Goal: Information Seeking & Learning: Understand process/instructions

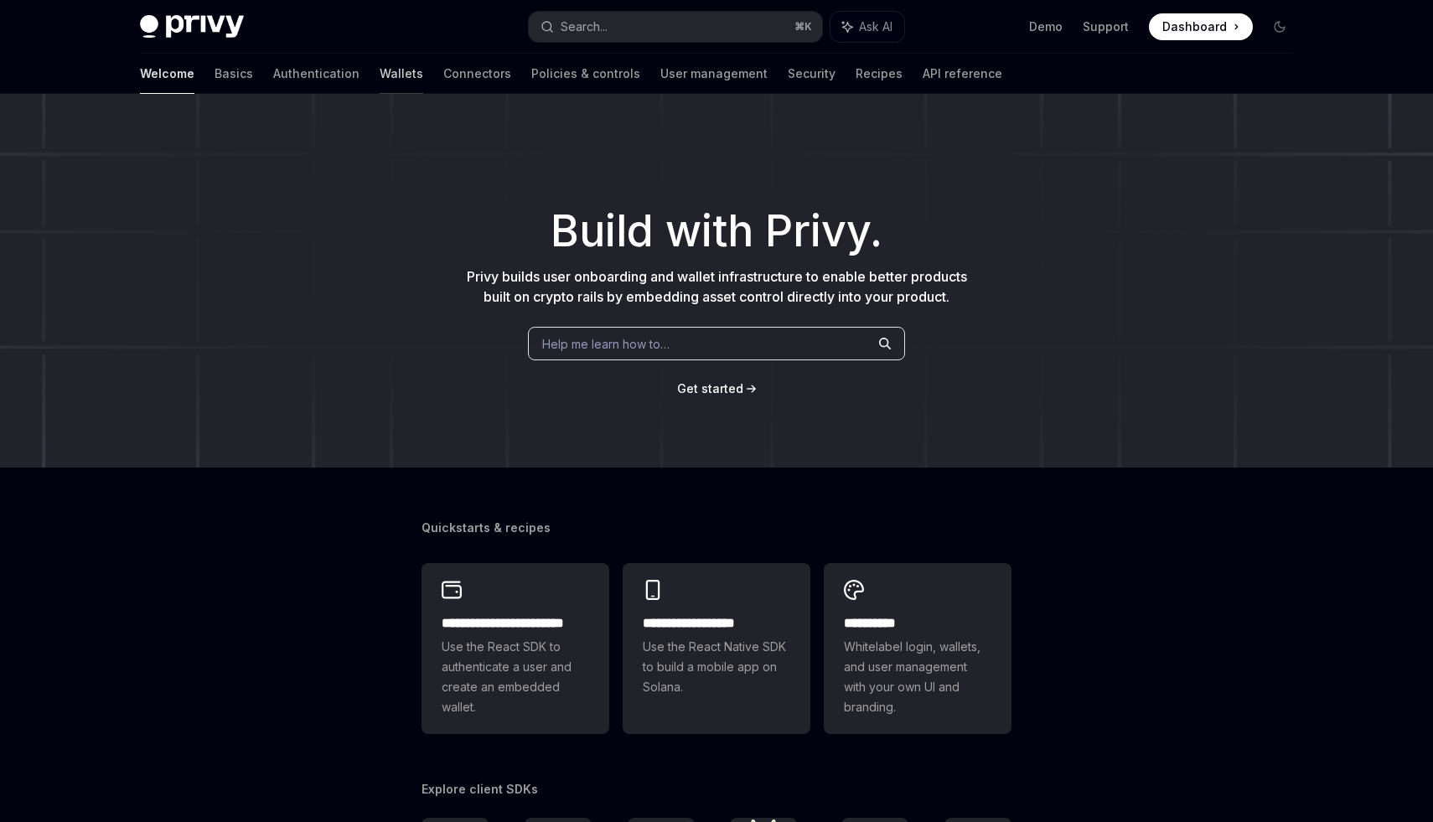
click at [380, 72] on link "Wallets" at bounding box center [402, 74] width 44 height 40
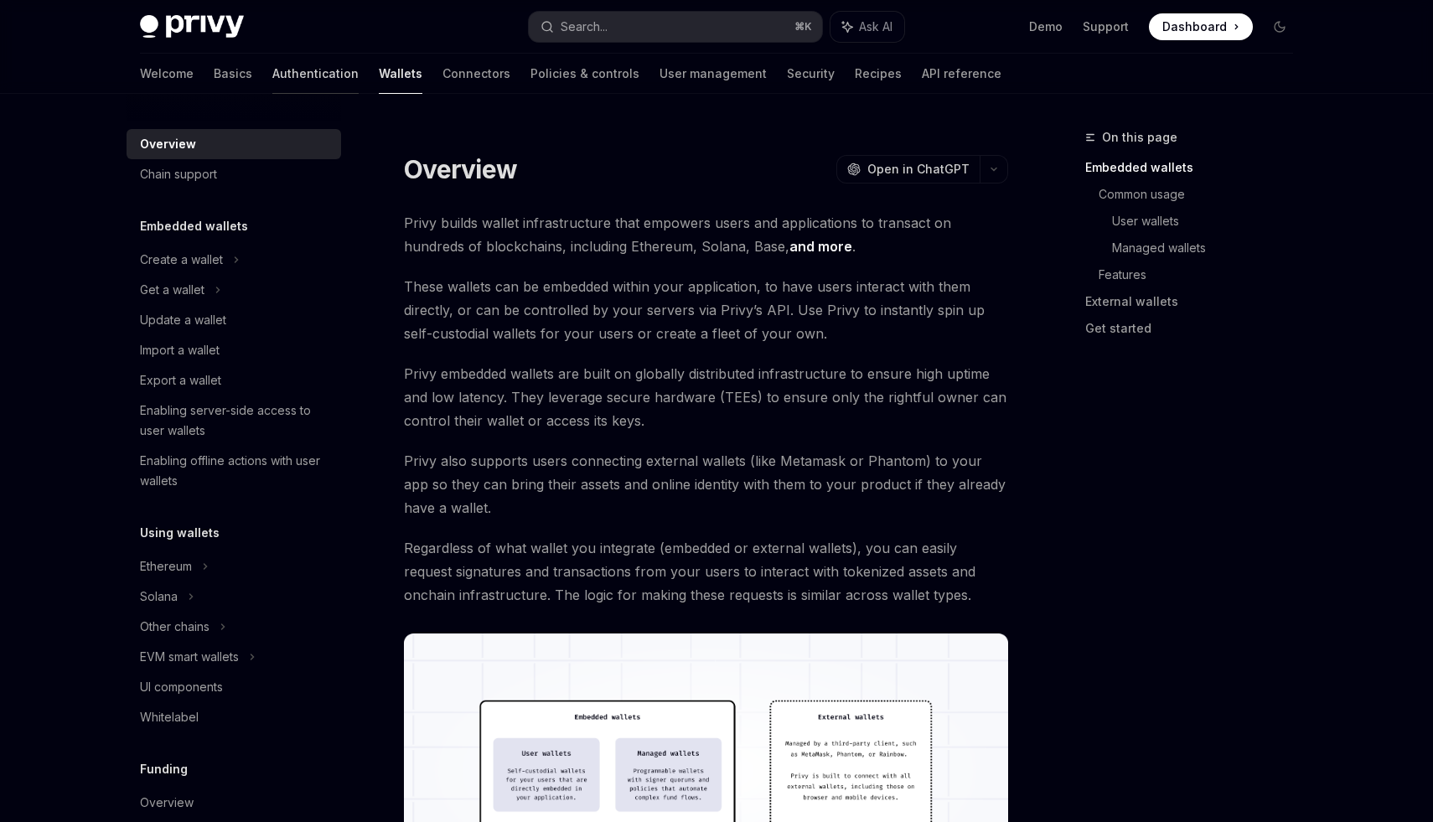
click at [272, 74] on link "Authentication" at bounding box center [315, 74] width 86 height 40
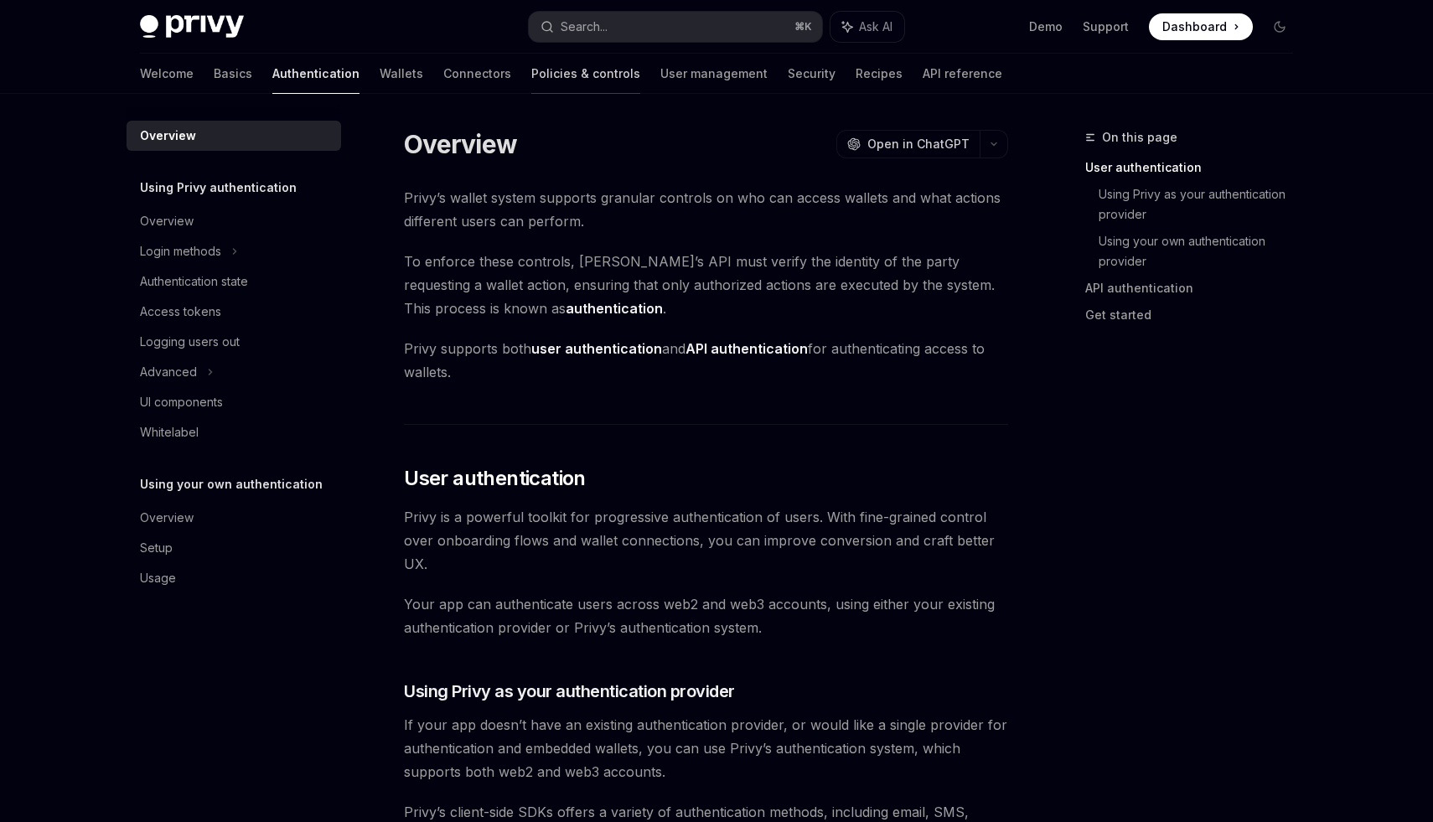
click at [531, 68] on link "Policies & controls" at bounding box center [585, 74] width 109 height 40
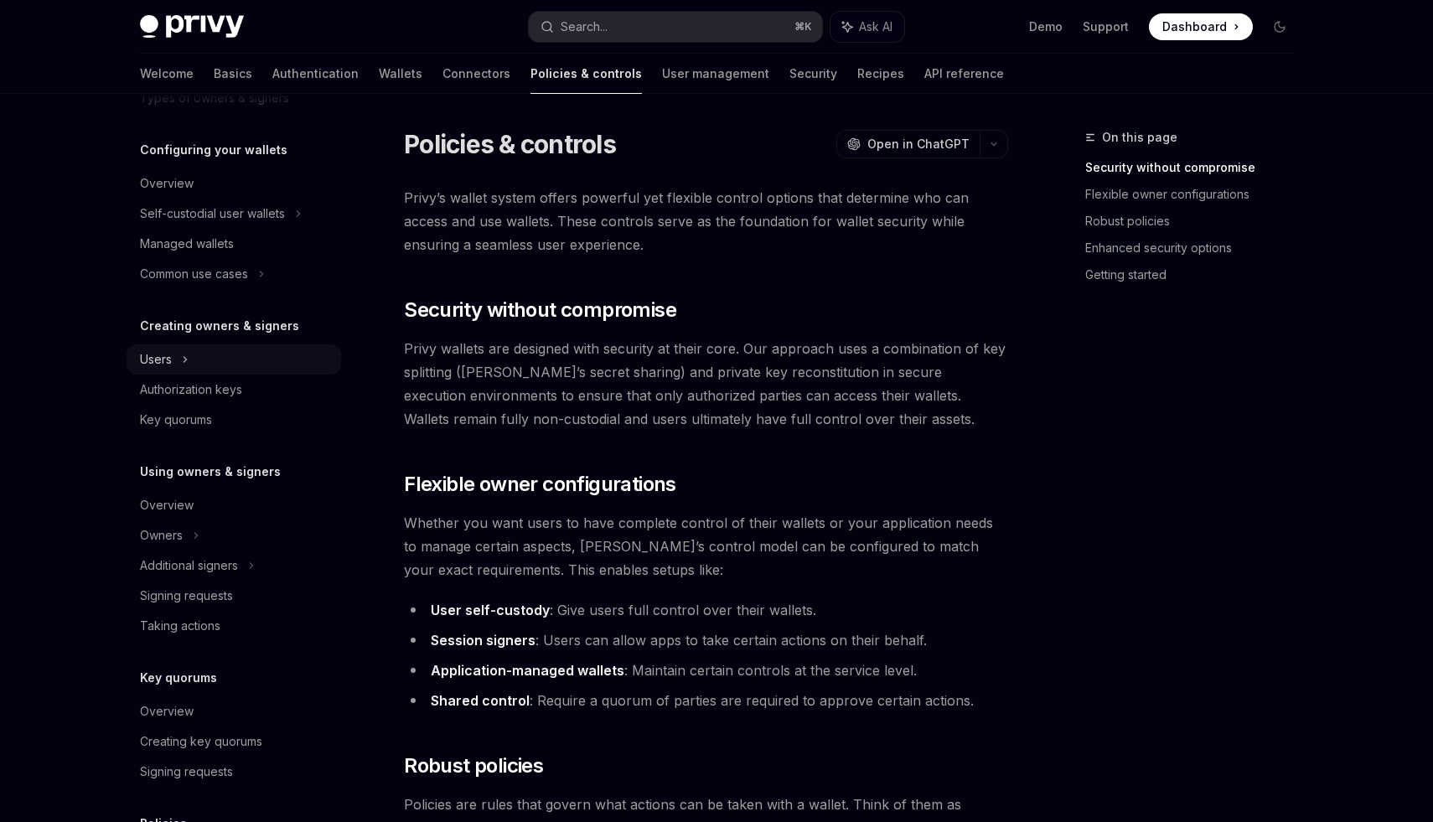
scroll to position [155, 0]
click at [246, 566] on div "Additional signers" at bounding box center [234, 564] width 215 height 30
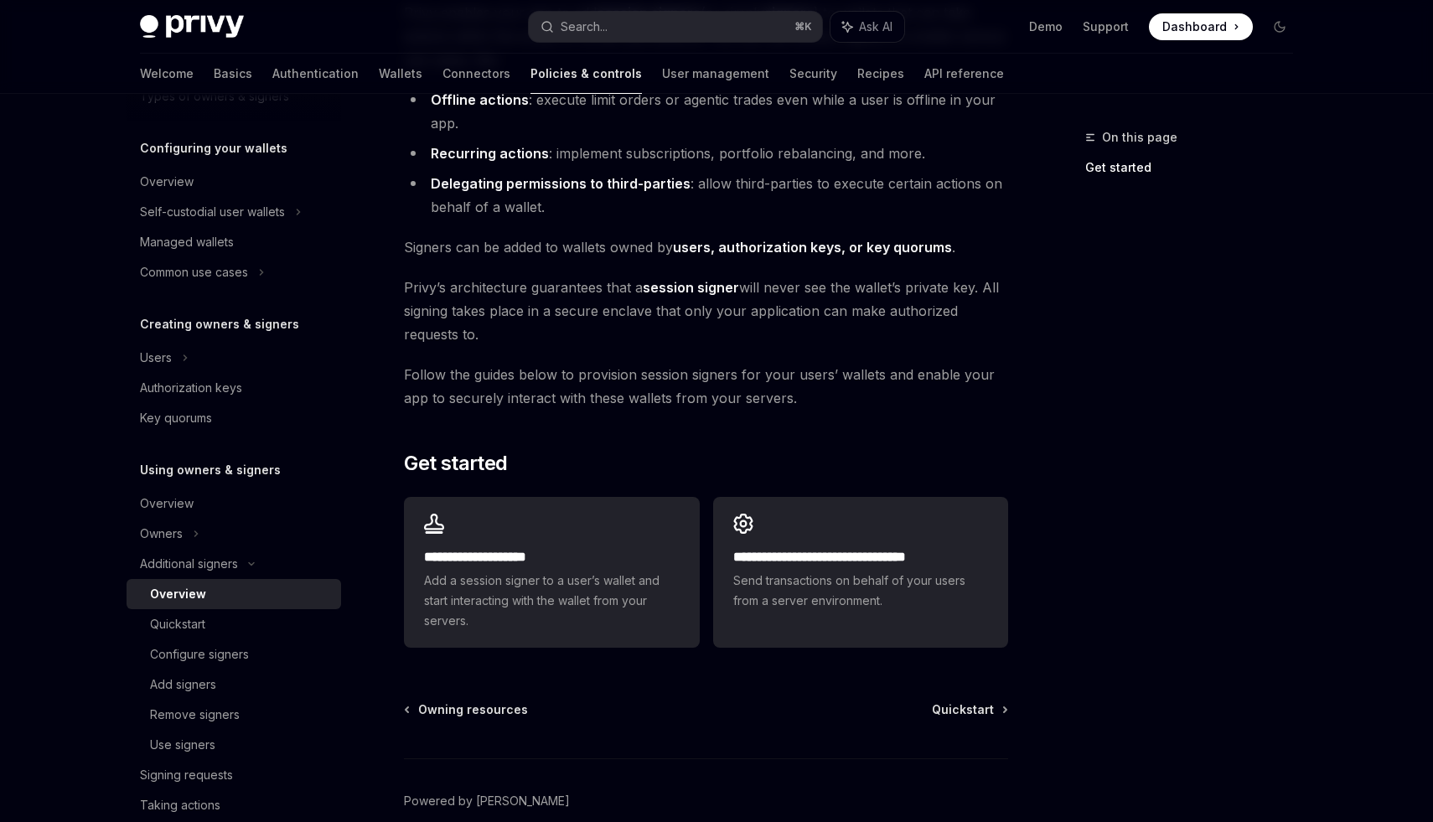
scroll to position [211, 0]
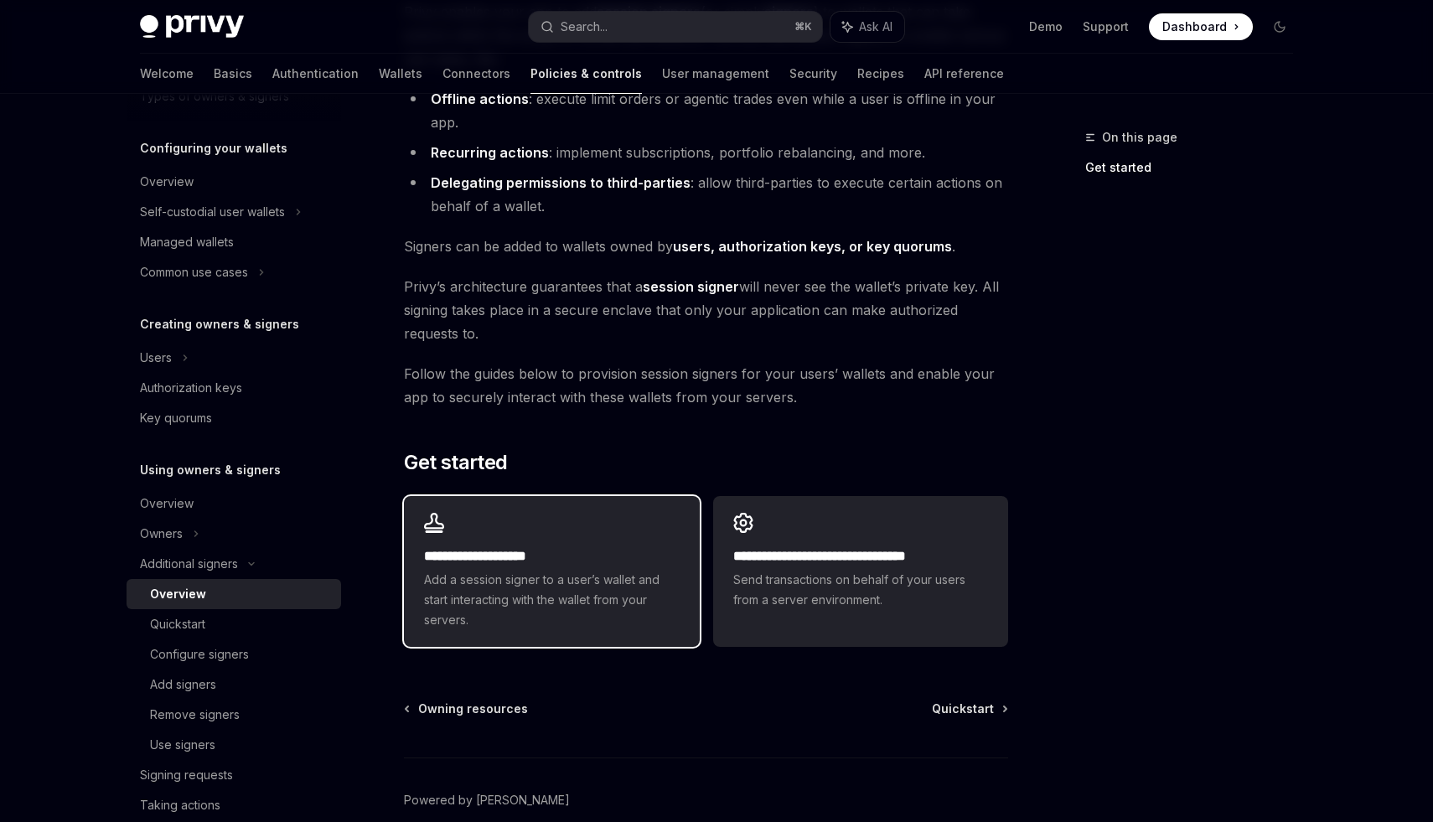
click at [510, 619] on span "Add a session signer to a user’s wallet and start interacting with the wallet f…" at bounding box center [551, 600] width 255 height 60
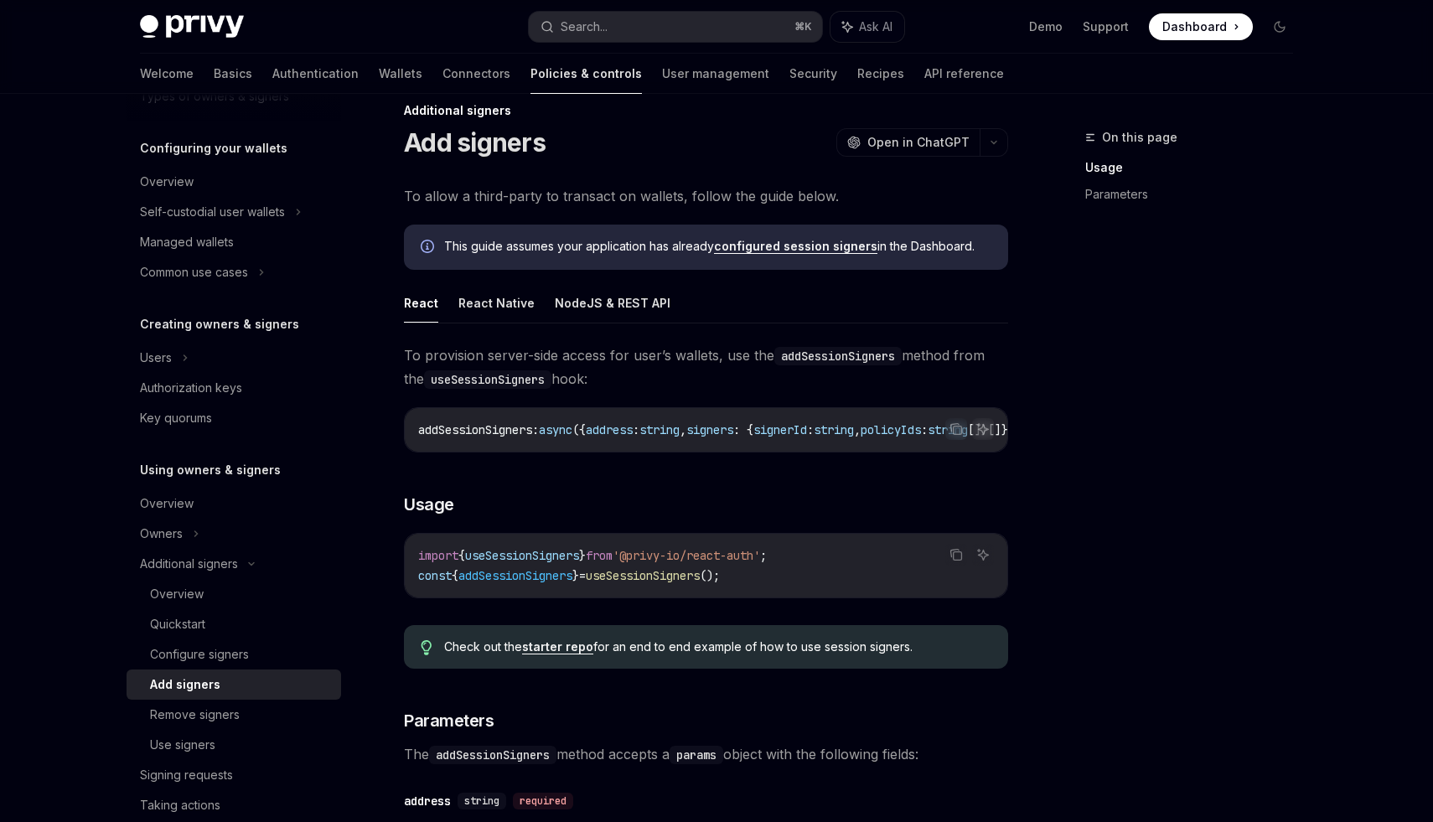
scroll to position [29, 0]
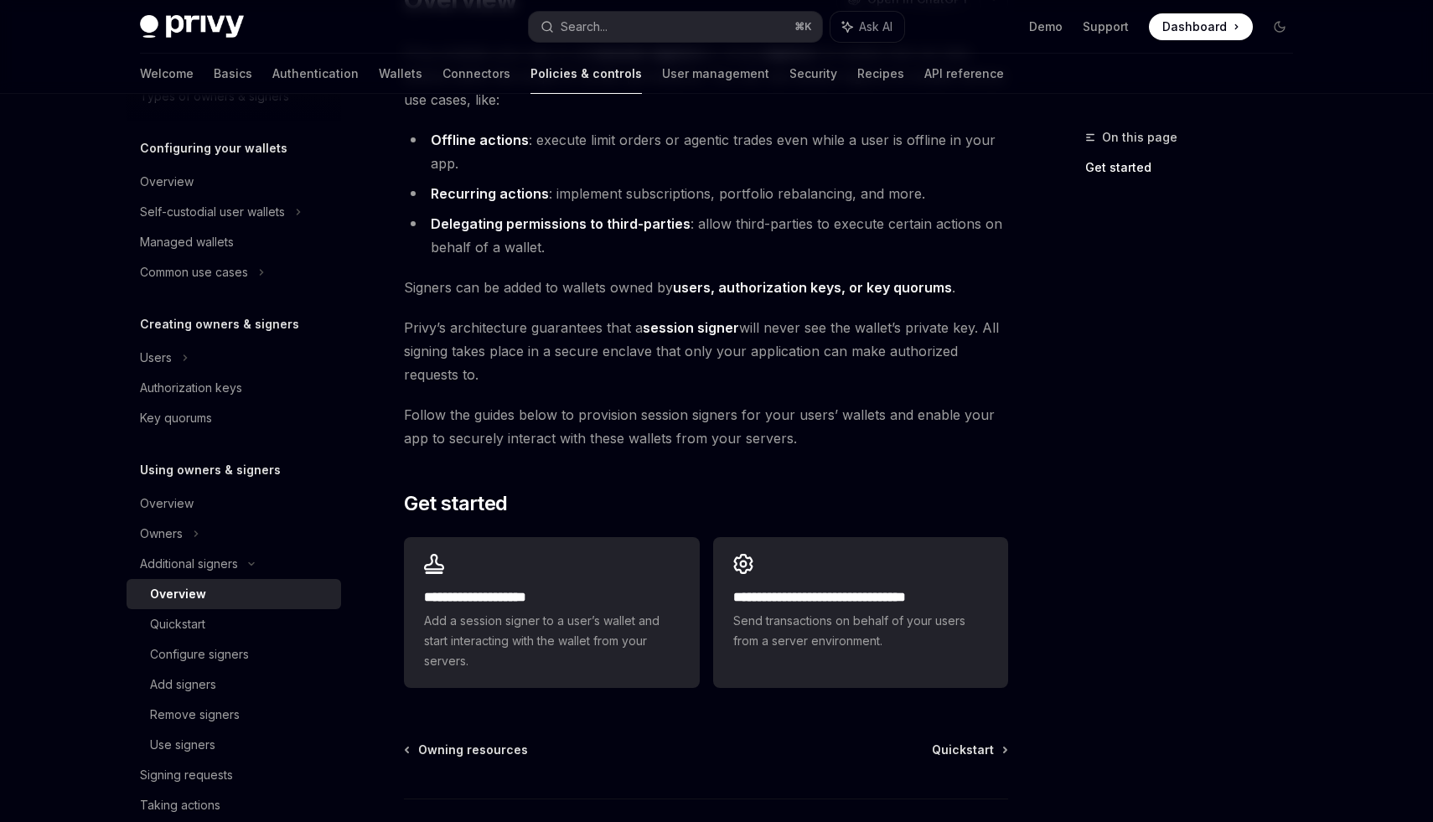
scroll to position [211, 0]
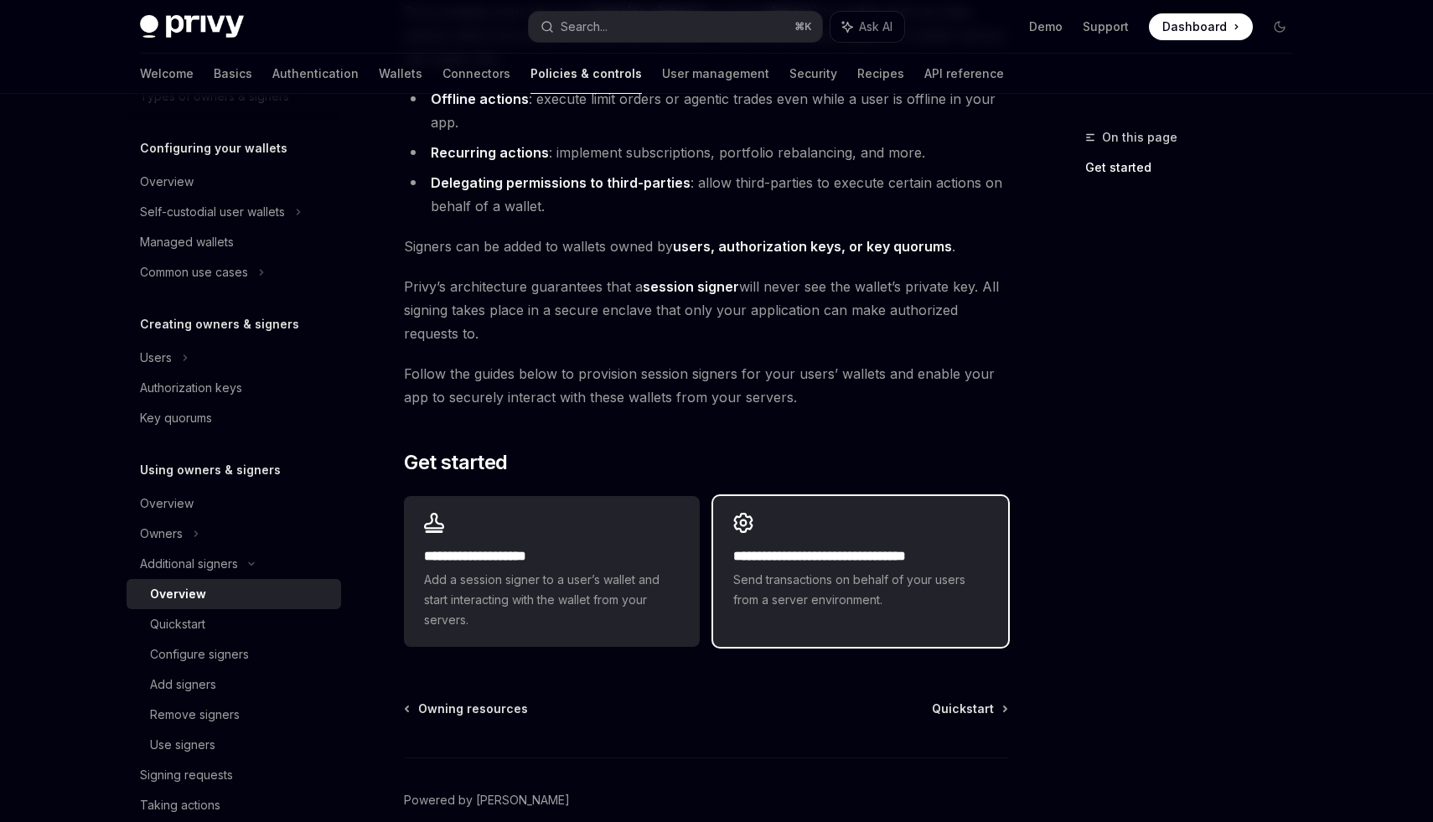
click at [857, 536] on div "**********" at bounding box center [860, 561] width 295 height 131
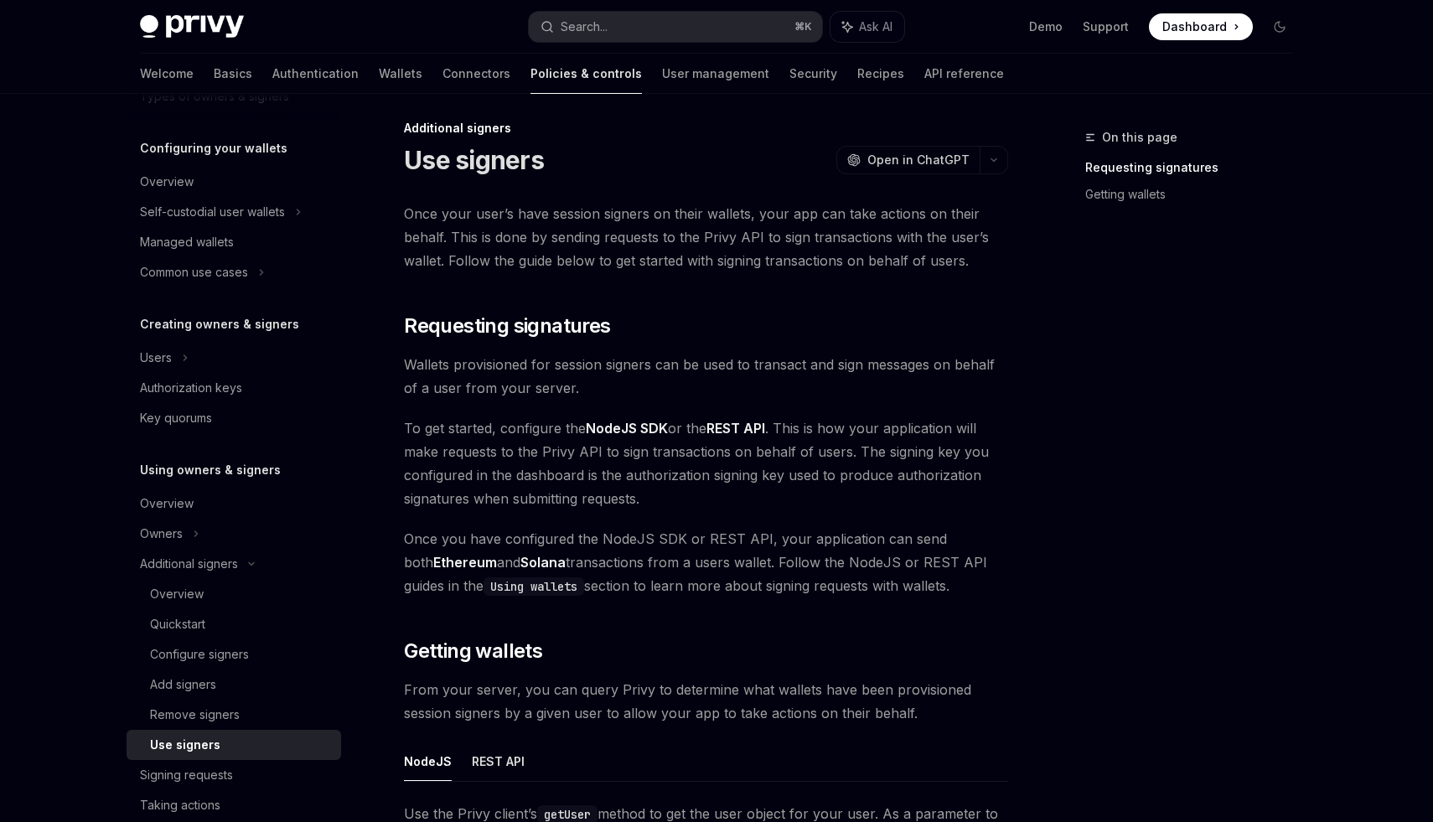
scroll to position [10, 0]
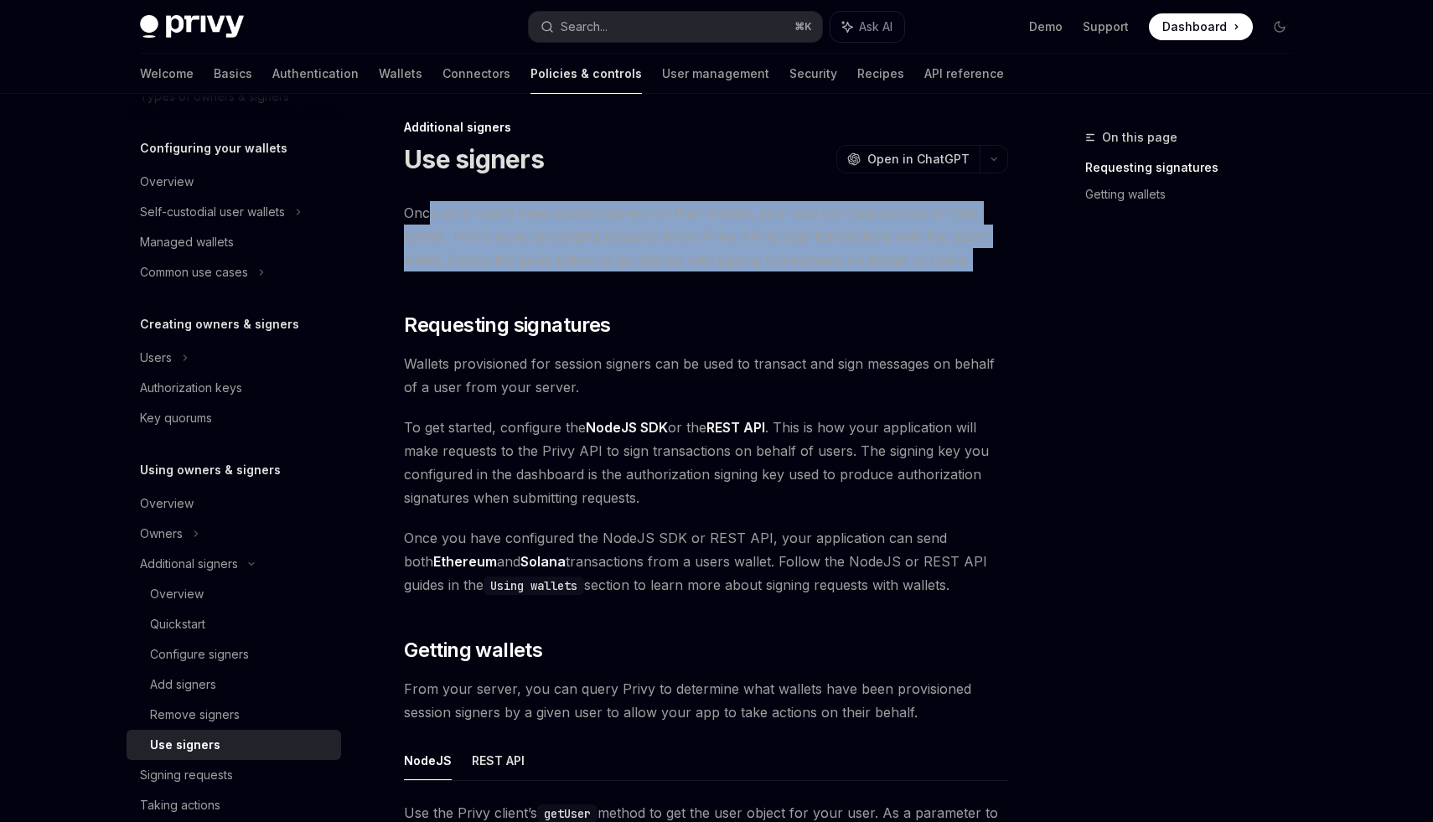
drag, startPoint x: 428, startPoint y: 211, endPoint x: 631, endPoint y: 272, distance: 211.8
click at [631, 272] on div "Once your user’s have session signers on their wallets, your app can take actio…" at bounding box center [706, 744] width 604 height 1086
click at [702, 290] on div "Once your user’s have session signers on their wallets, your app can take actio…" at bounding box center [706, 744] width 604 height 1086
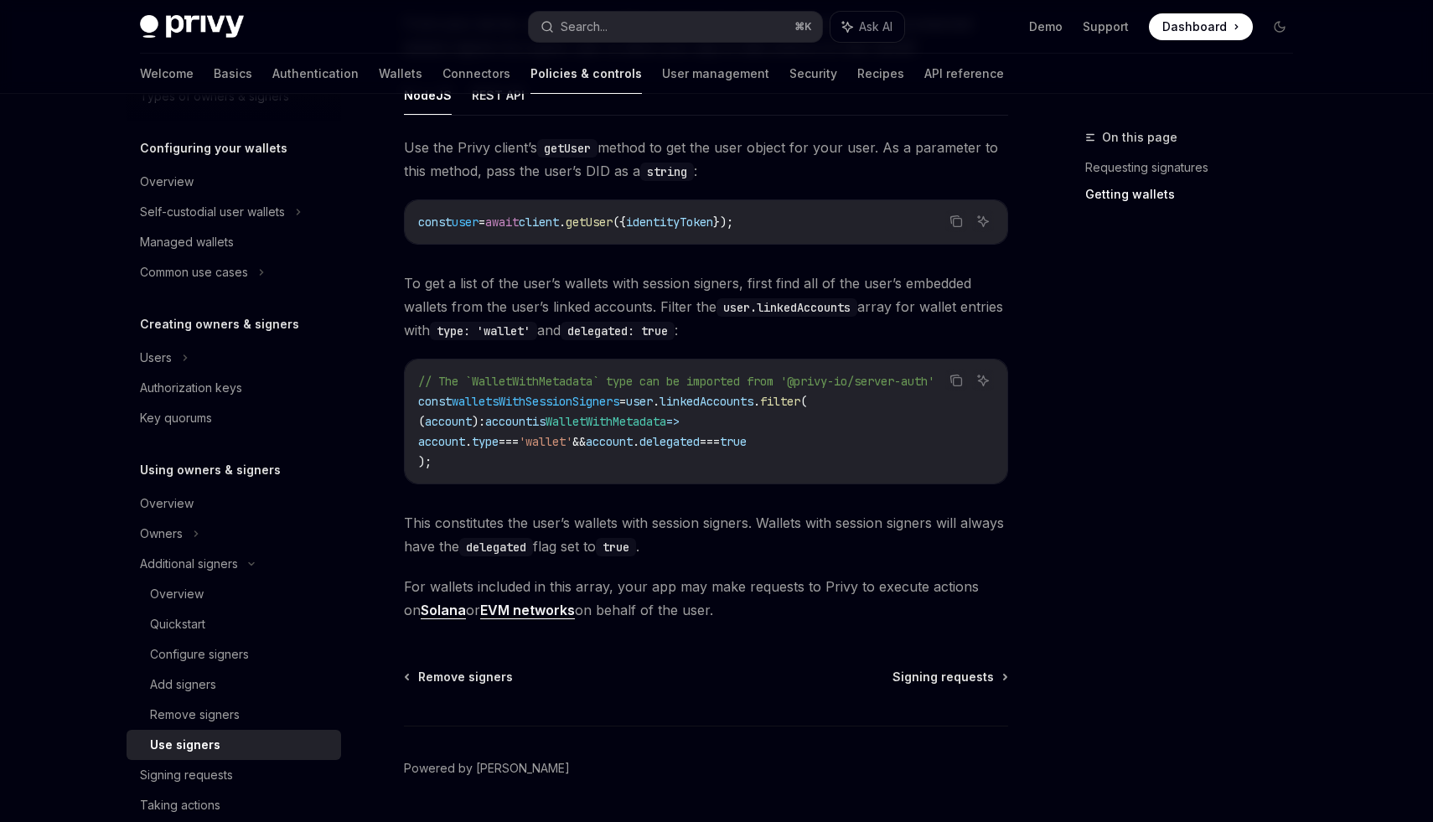
scroll to position [693, 0]
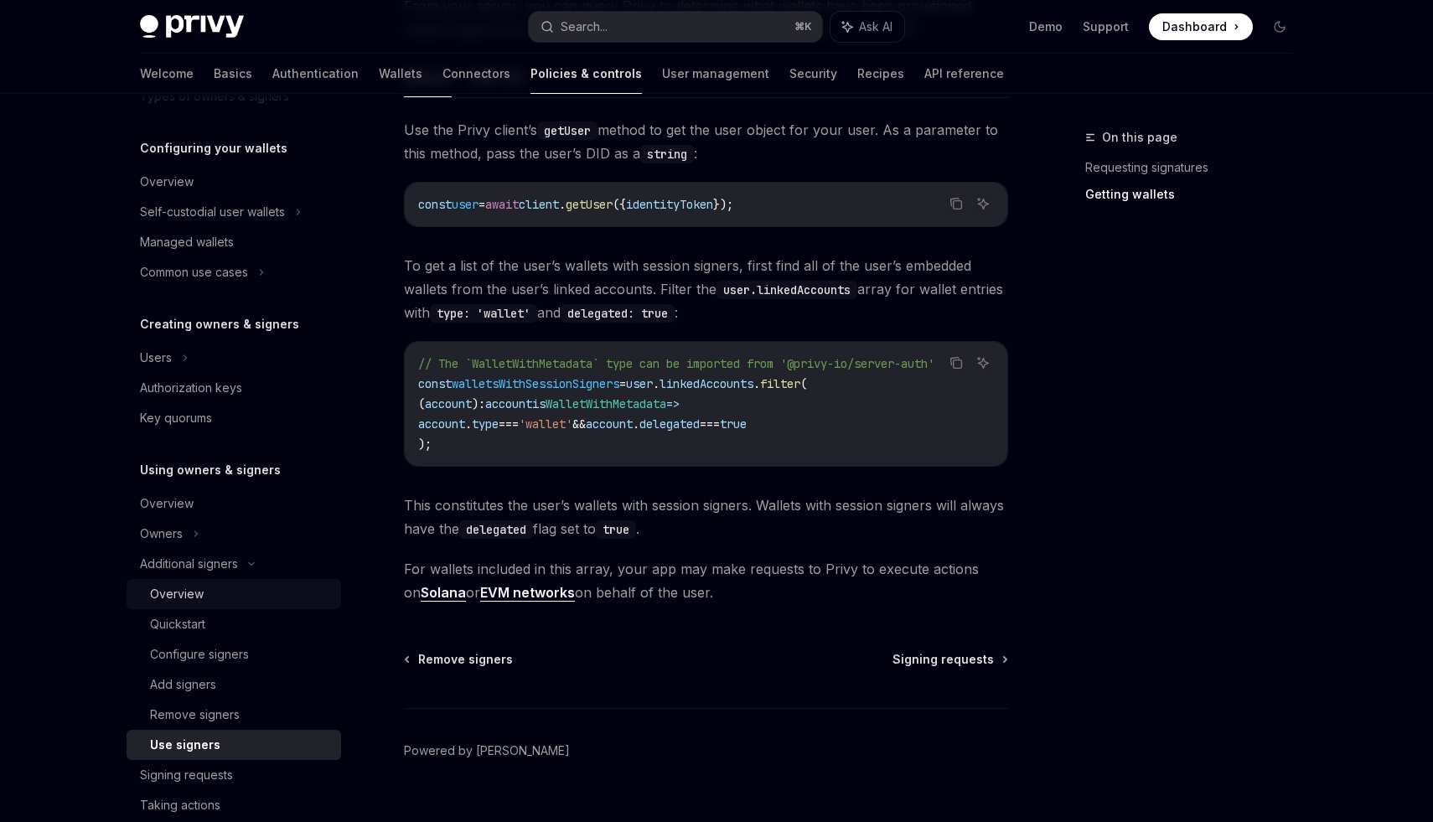
click at [238, 595] on div "Overview" at bounding box center [240, 594] width 181 height 20
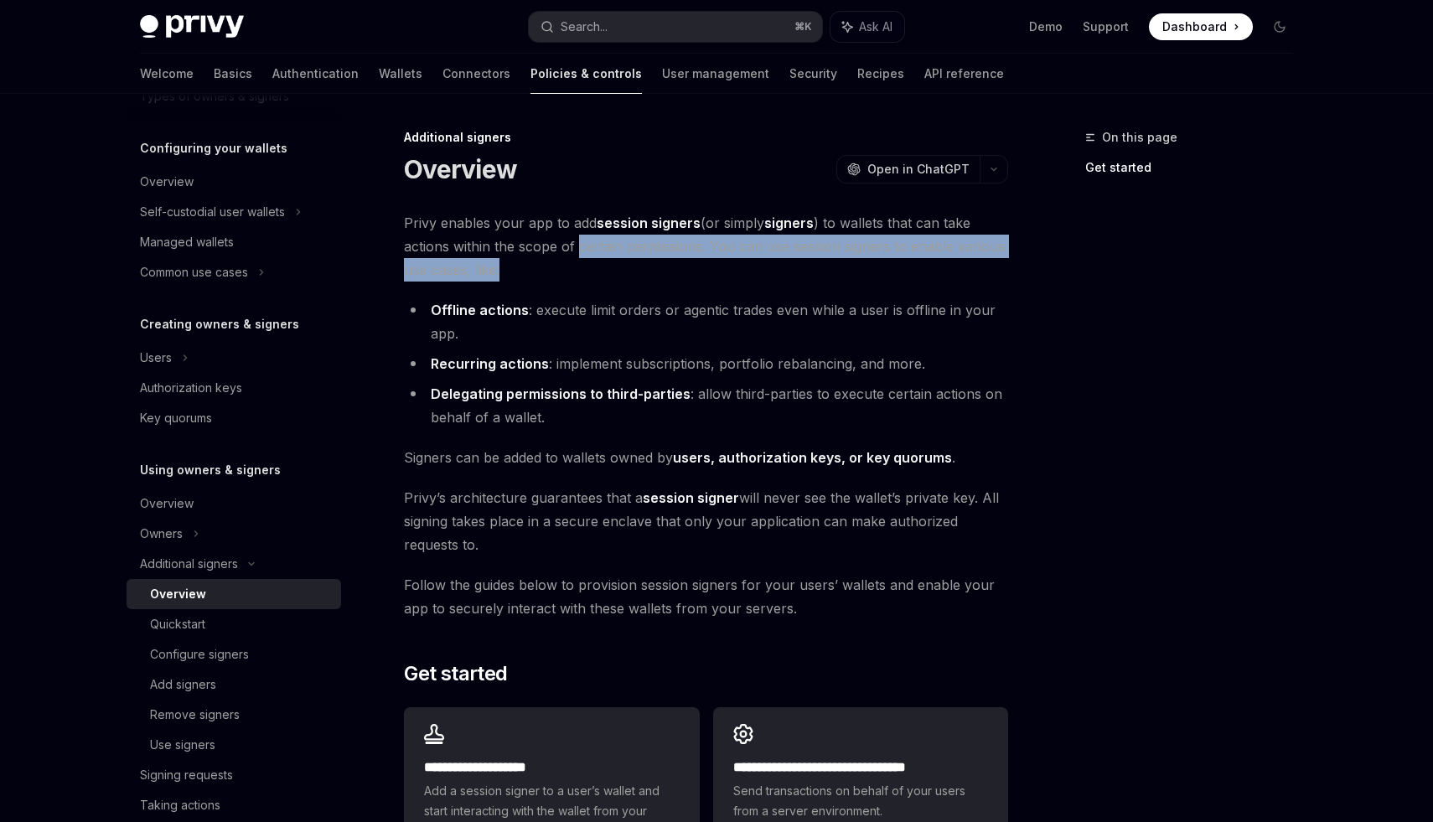
drag, startPoint x: 581, startPoint y: 249, endPoint x: 610, endPoint y: 261, distance: 31.6
click at [610, 261] on span "Privy enables your app to add session signers (or simply signers ) to wallets t…" at bounding box center [706, 246] width 604 height 70
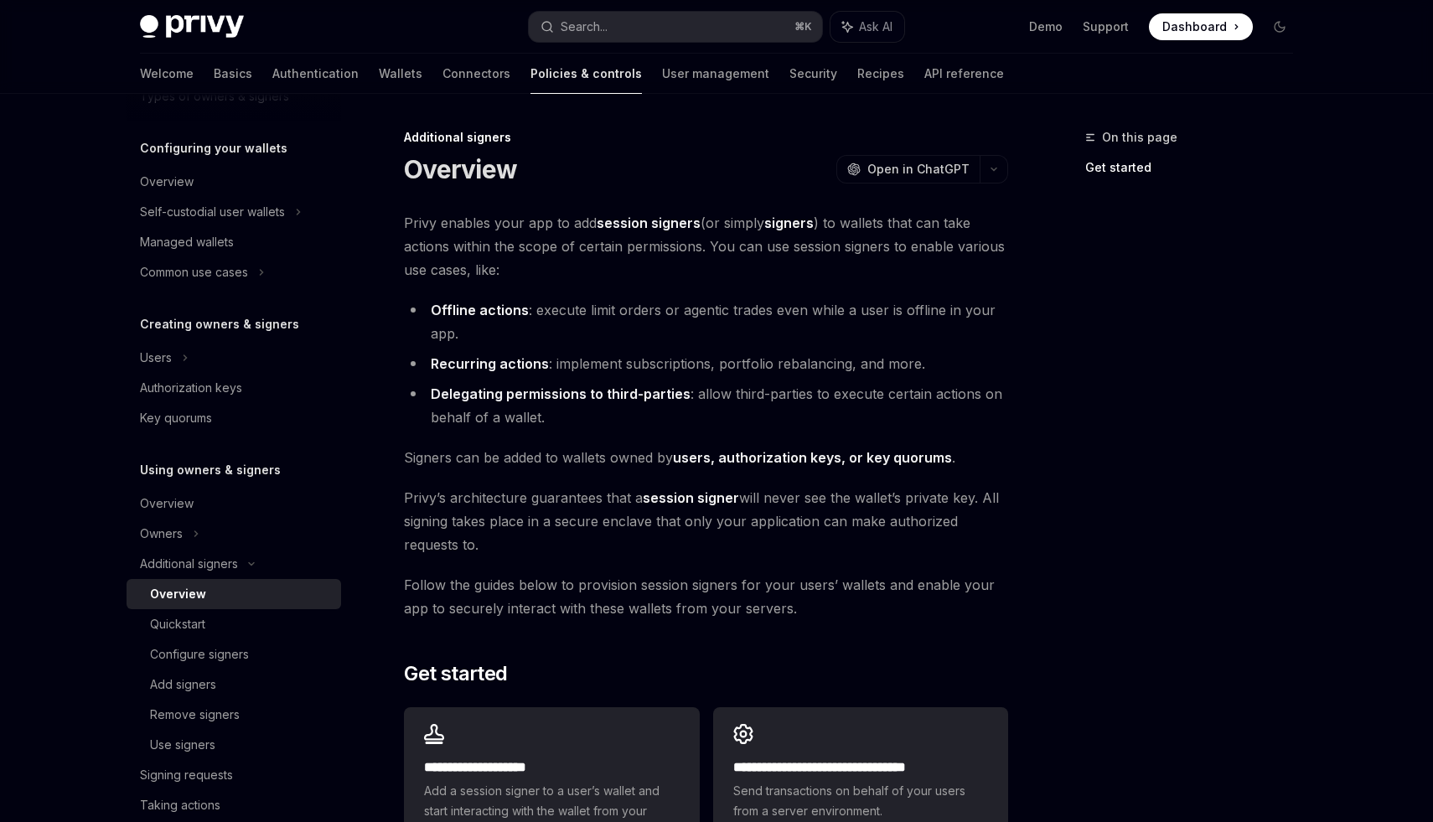
click at [545, 317] on li "Offline actions : execute limit orders or agentic trades even while a user is o…" at bounding box center [706, 321] width 604 height 47
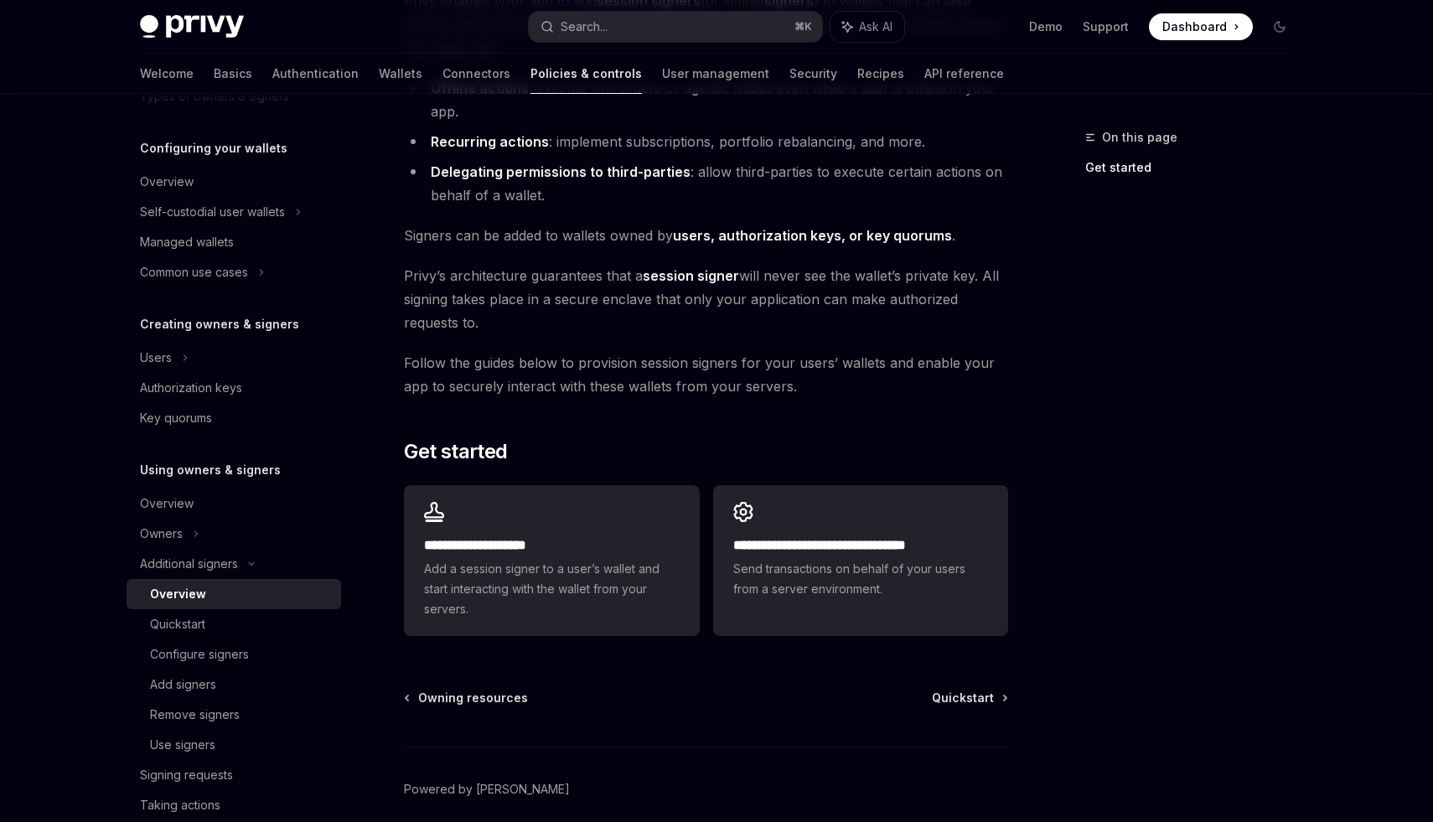
scroll to position [236, 0]
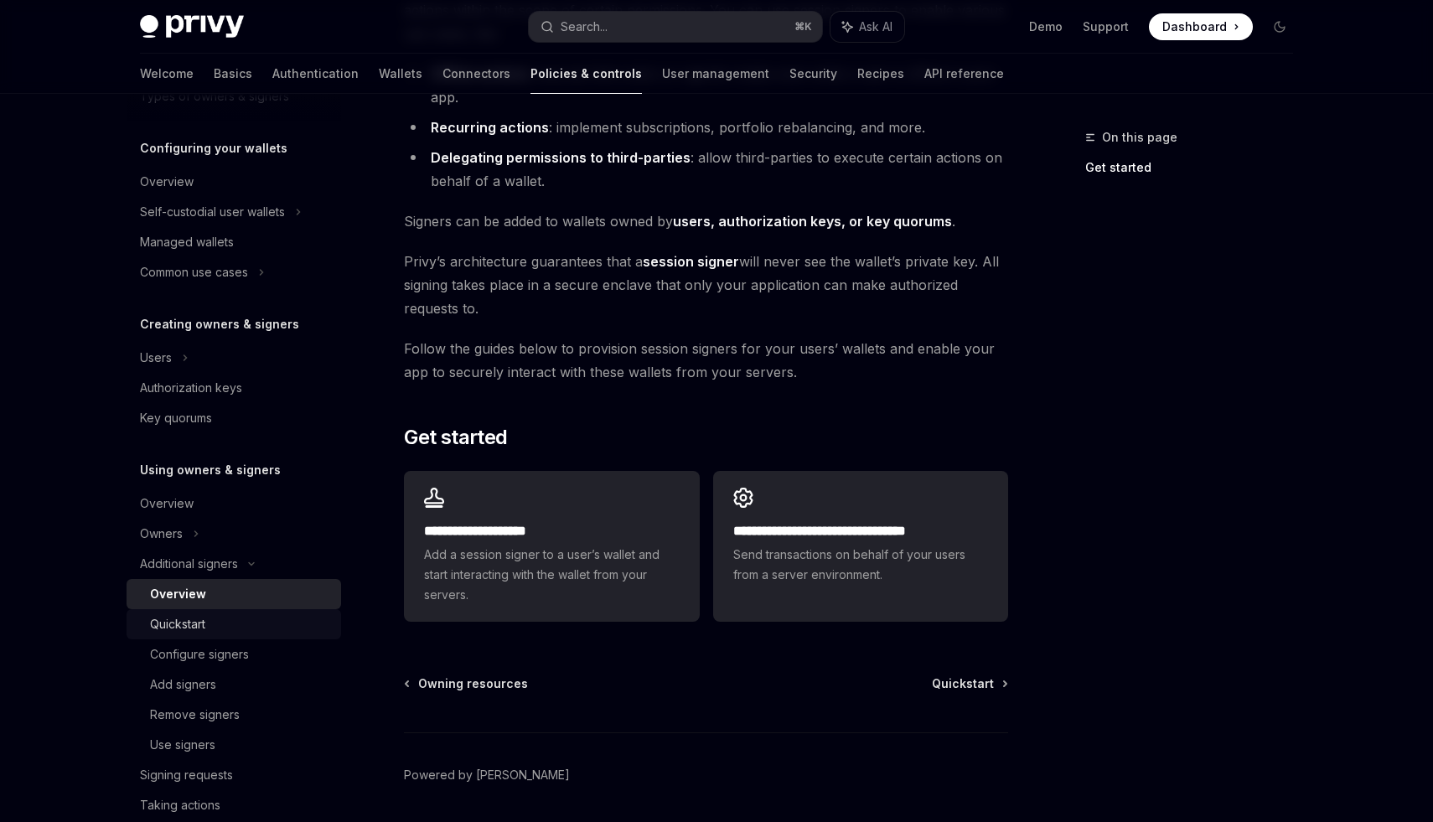
click at [251, 621] on div "Quickstart" at bounding box center [240, 624] width 181 height 20
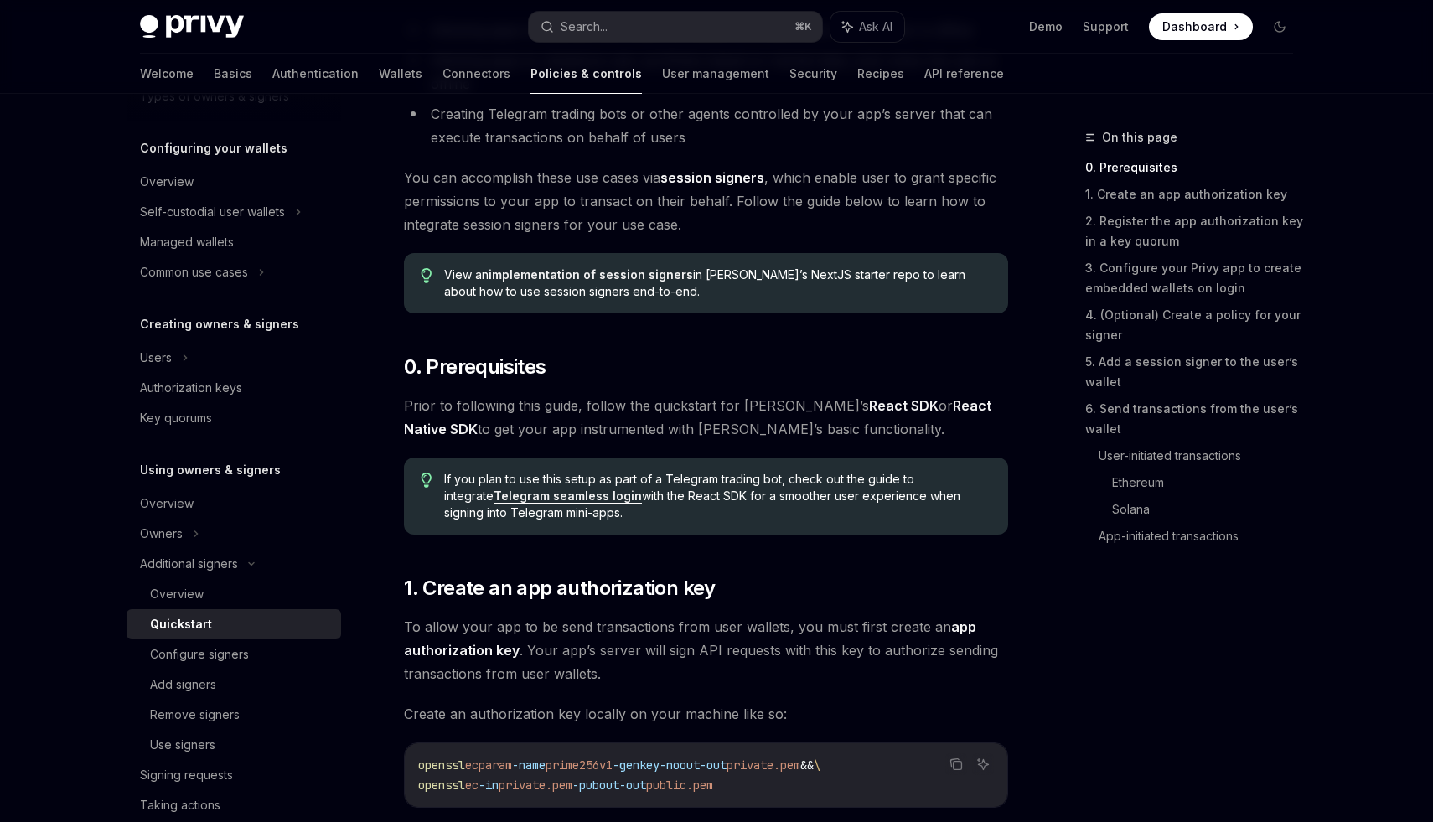
scroll to position [288, 0]
drag, startPoint x: 644, startPoint y: 640, endPoint x: 644, endPoint y: 654, distance: 14.2
click at [644, 654] on span "To allow your app to be send transactions from user wallets, you must first cre…" at bounding box center [706, 648] width 604 height 70
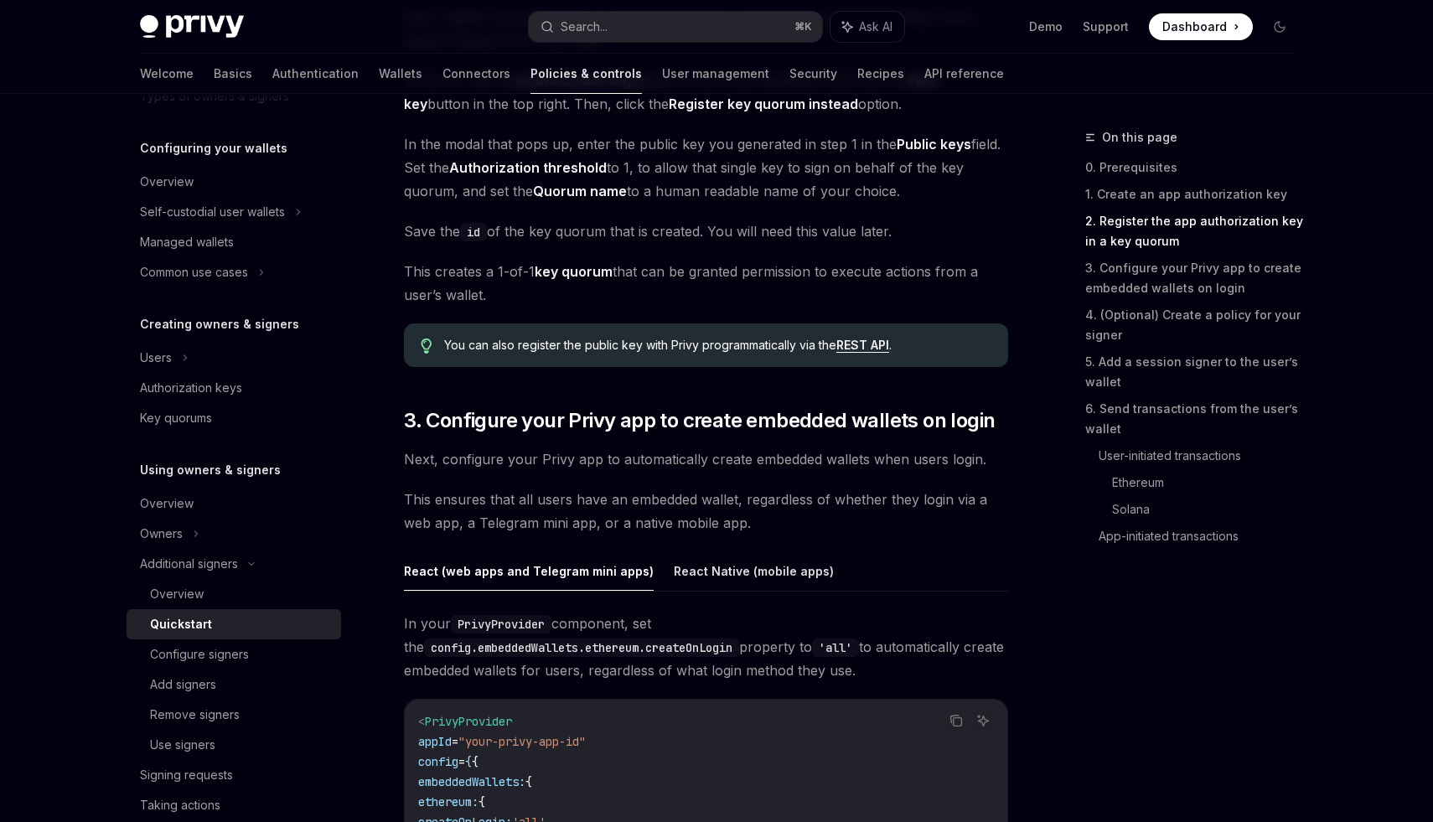
scroll to position [1308, 0]
click at [742, 571] on button "React Native (mobile apps)" at bounding box center [754, 570] width 160 height 39
click at [552, 585] on button "React (web apps and Telegram mini apps)" at bounding box center [529, 570] width 250 height 39
click at [763, 568] on button "React Native (mobile apps)" at bounding box center [754, 570] width 160 height 39
type textarea "*"
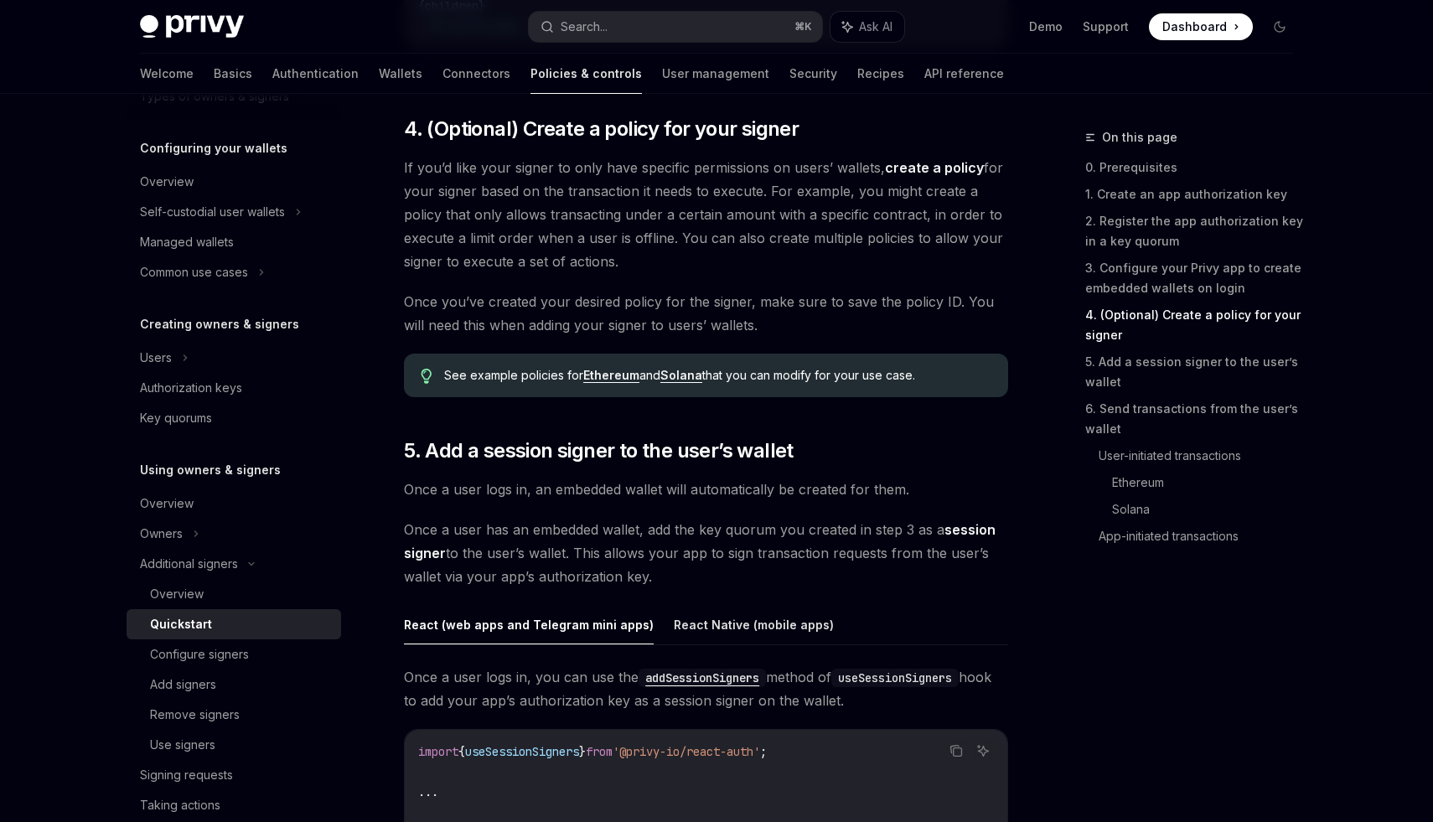
scroll to position [2247, 0]
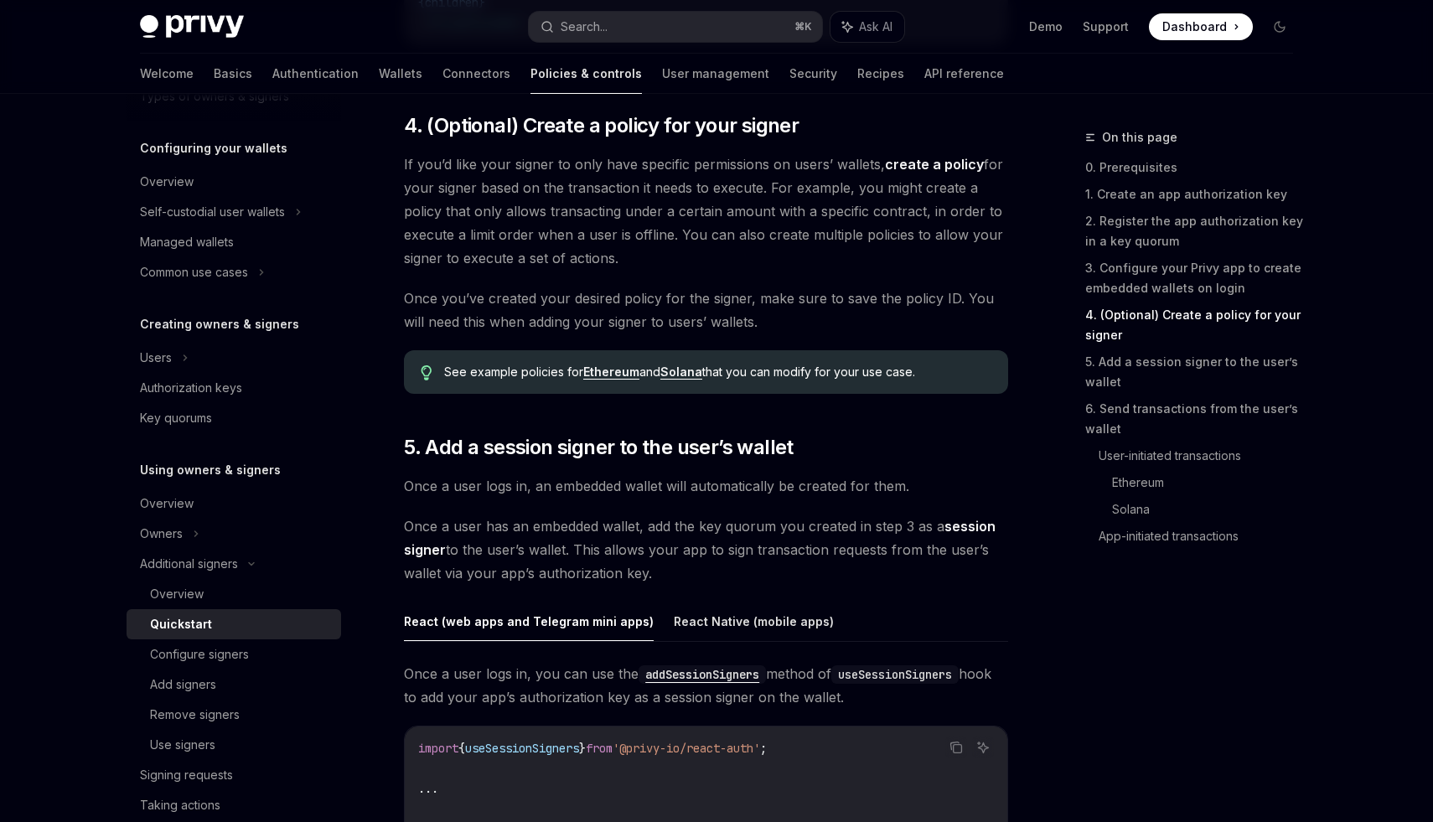
click at [685, 485] on span "Once a user logs in, an embedded wallet will automatically be created for them." at bounding box center [706, 485] width 604 height 23
drag, startPoint x: 666, startPoint y: 524, endPoint x: 654, endPoint y: 579, distance: 56.5
click at [654, 579] on span "Once a user has an embedded wallet, add the key quorum you created in step 3 as…" at bounding box center [706, 549] width 604 height 70
click at [697, 577] on span "Once a user has an embedded wallet, add the key quorum you created in step 3 as…" at bounding box center [706, 549] width 604 height 70
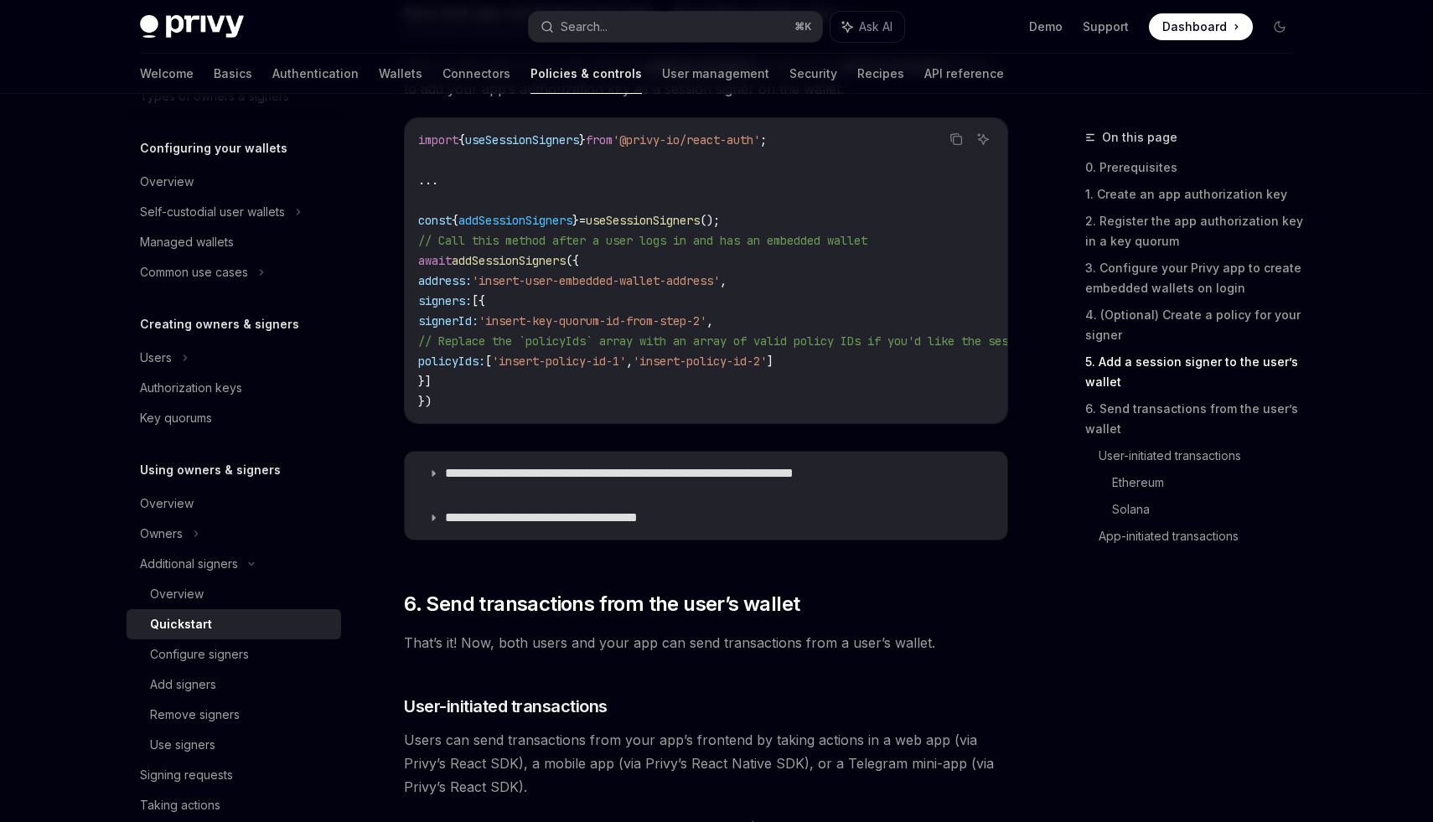
scroll to position [2888, 0]
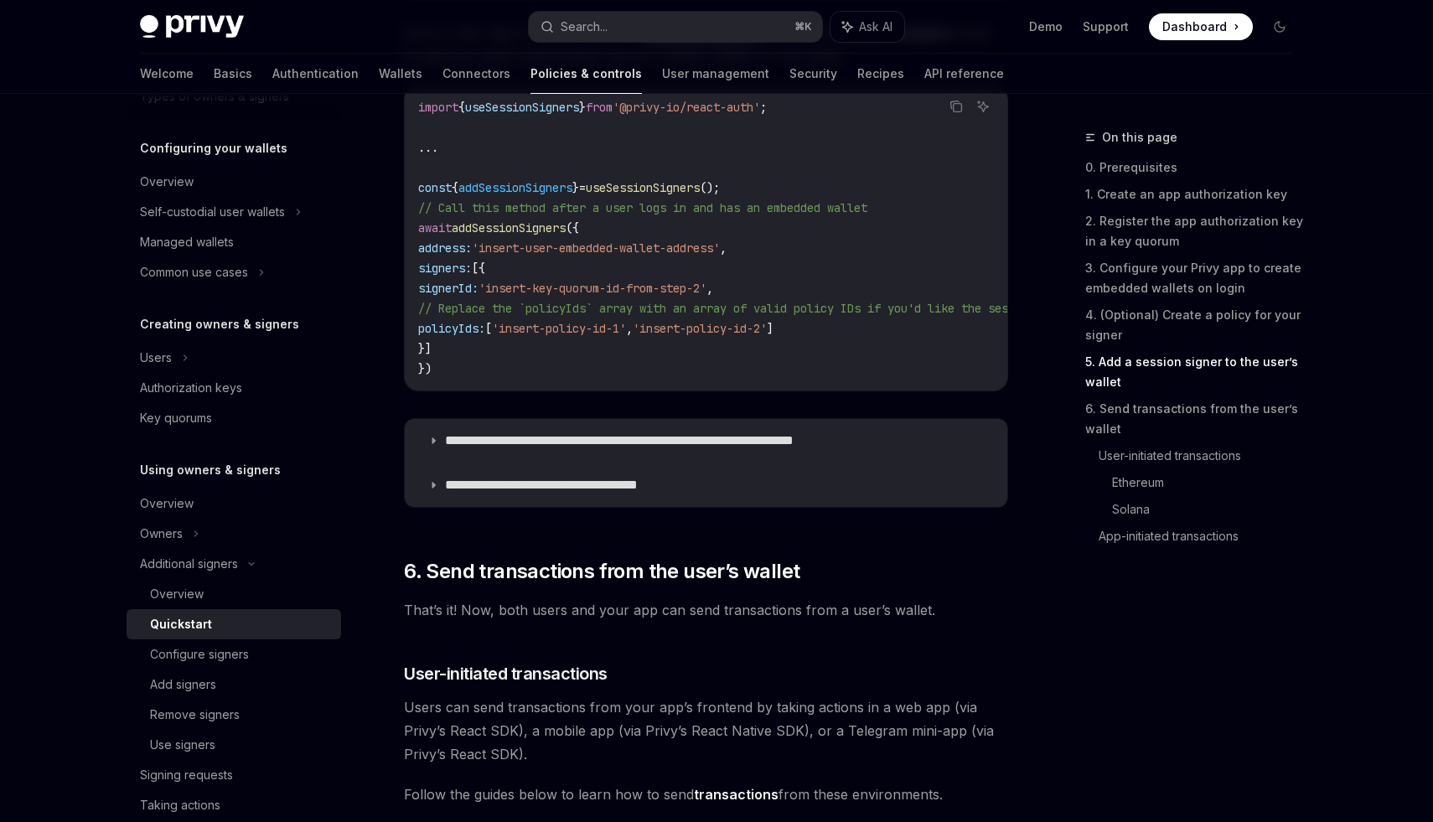
click at [661, 619] on span "That’s it! Now, both users and your app can send transactions from a user’s wal…" at bounding box center [706, 609] width 604 height 23
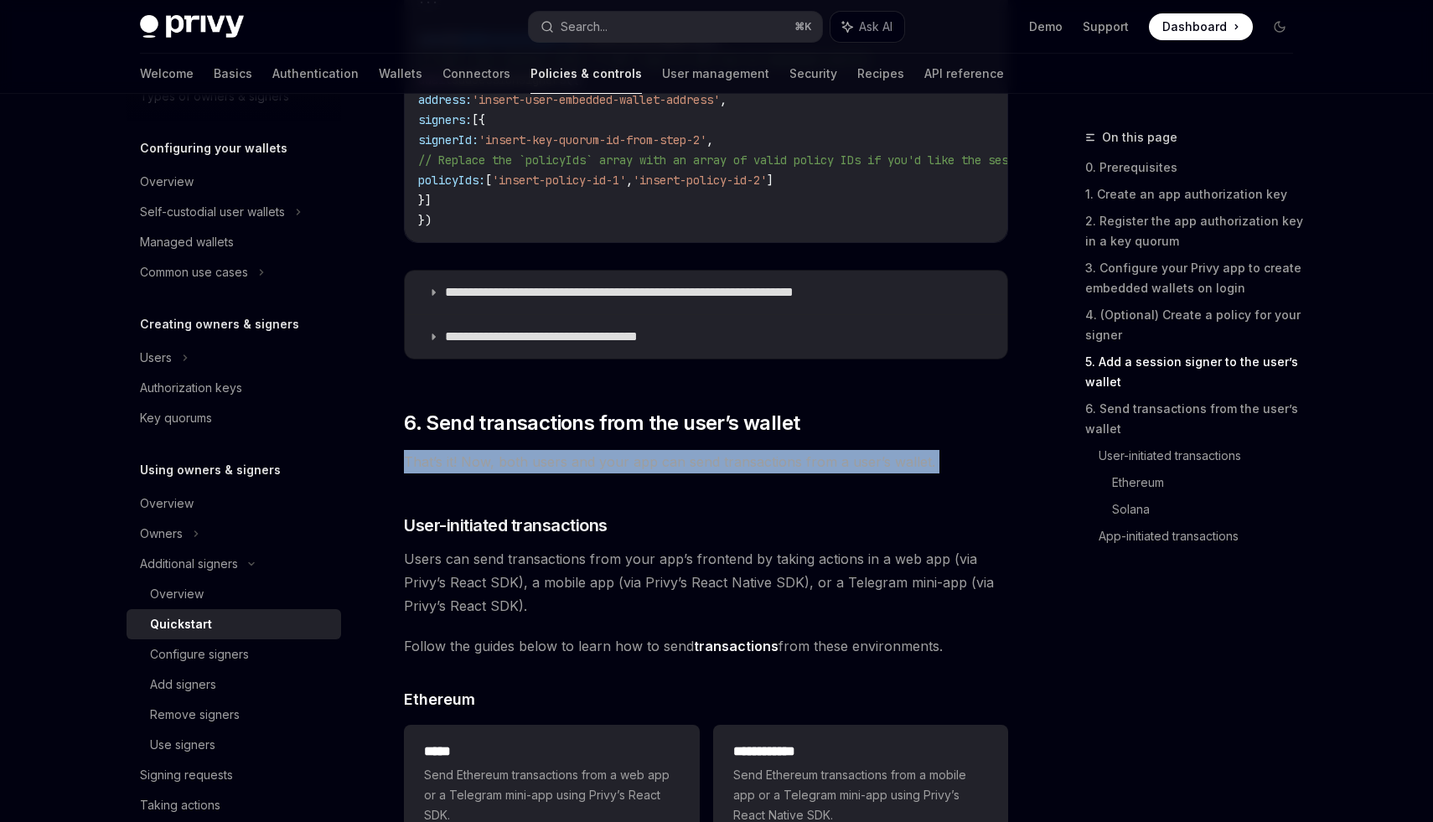
scroll to position [3044, 0]
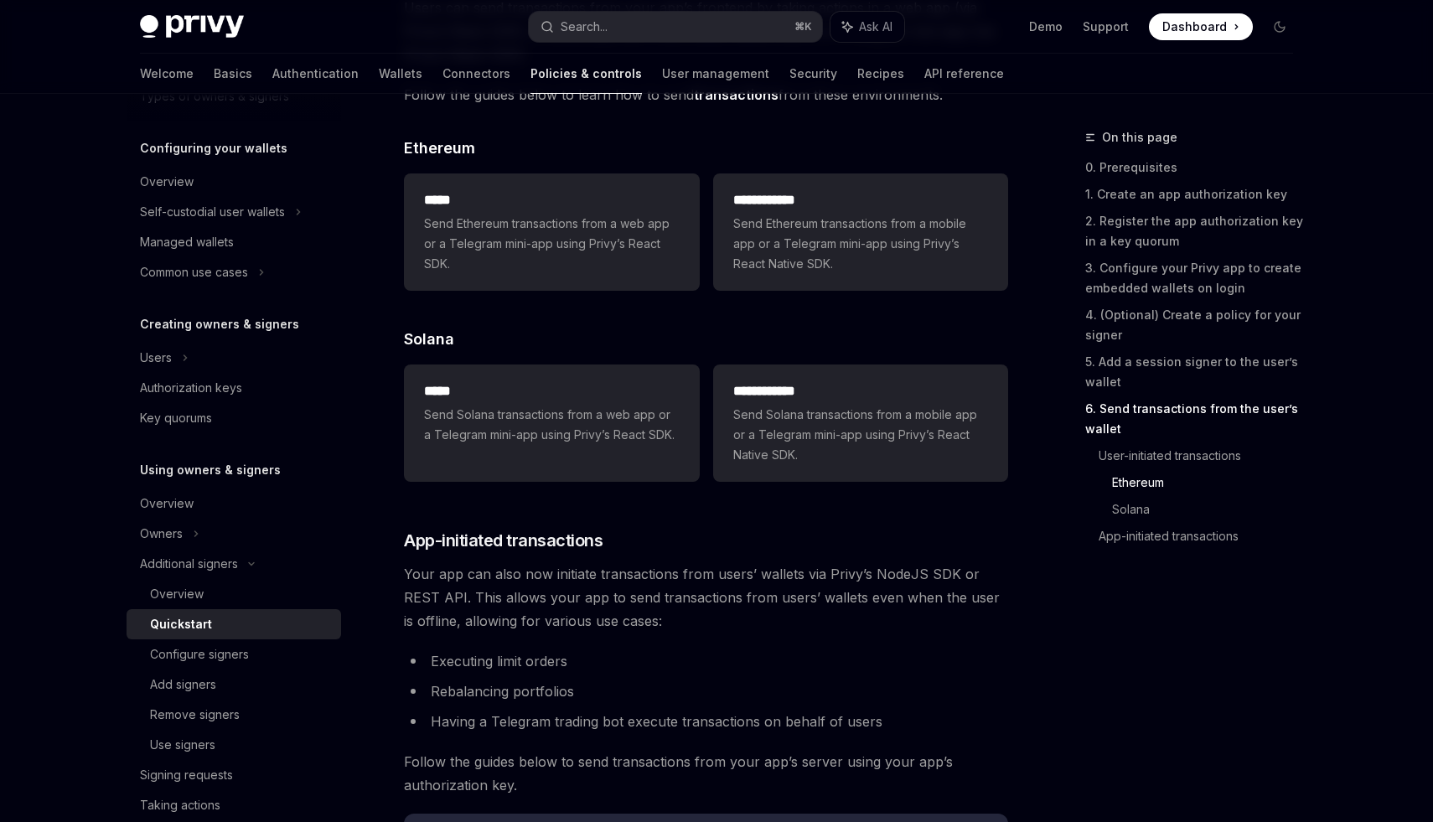
scroll to position [3595, 0]
